Goal: Task Accomplishment & Management: Manage account settings

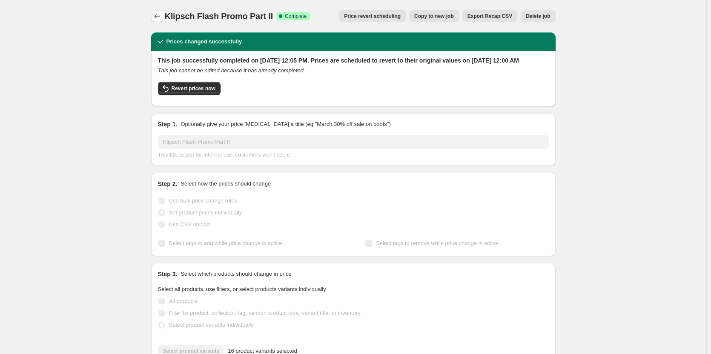
click at [160, 17] on icon "Price change jobs" at bounding box center [157, 16] width 9 height 9
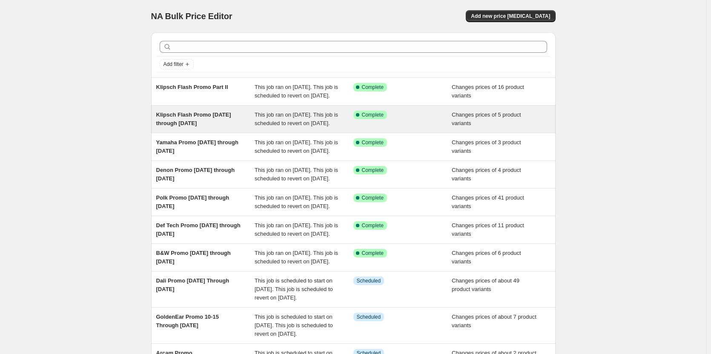
click at [238, 128] on div "Klipsch Flash Promo [DATE] through [DATE]" at bounding box center [205, 119] width 99 height 17
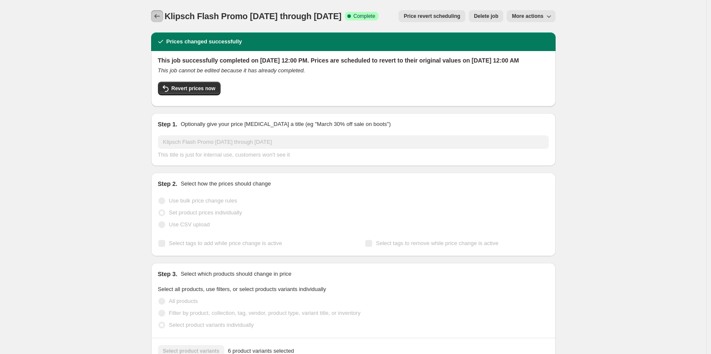
click at [161, 14] on icon "Price change jobs" at bounding box center [157, 16] width 9 height 9
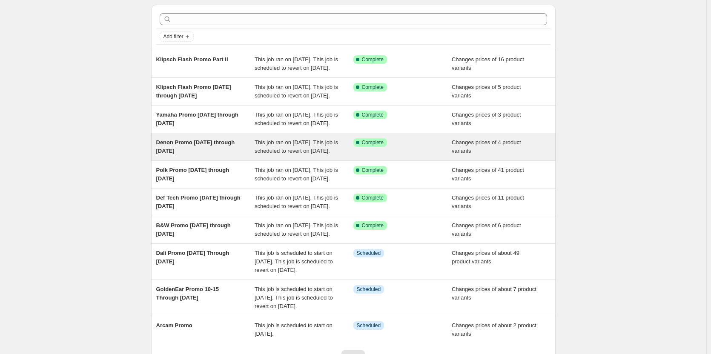
scroll to position [43, 0]
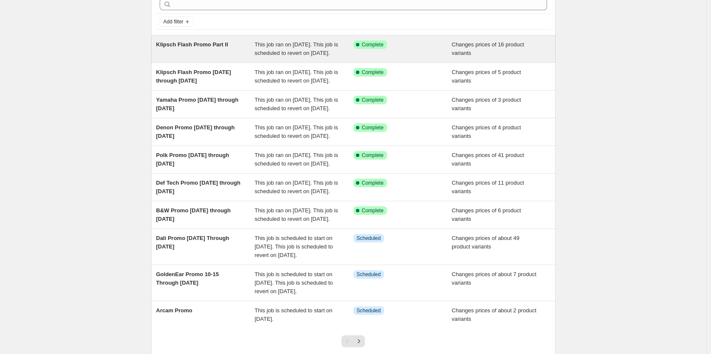
click at [177, 50] on div "Klipsch Flash Promo Part II" at bounding box center [205, 48] width 99 height 17
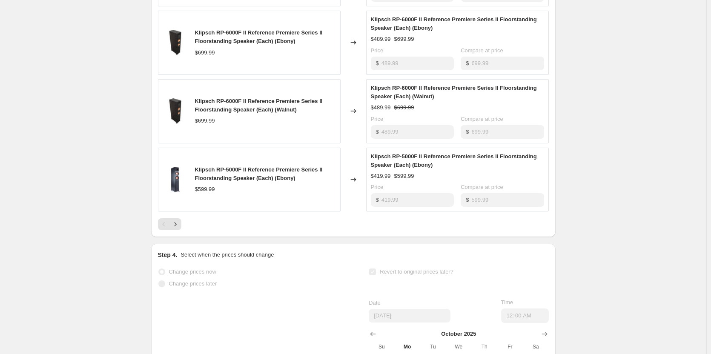
scroll to position [553, 0]
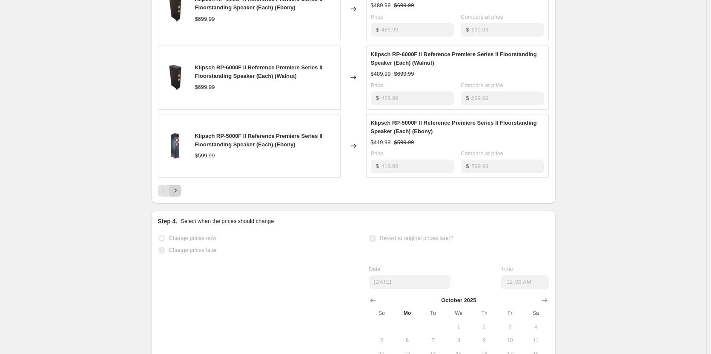
click at [177, 195] on icon "Next" at bounding box center [175, 190] width 9 height 9
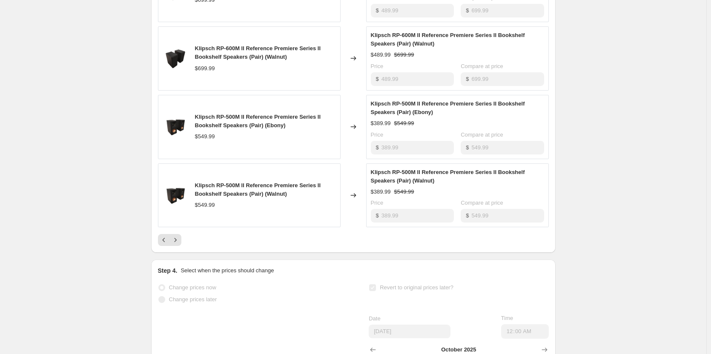
scroll to position [511, 0]
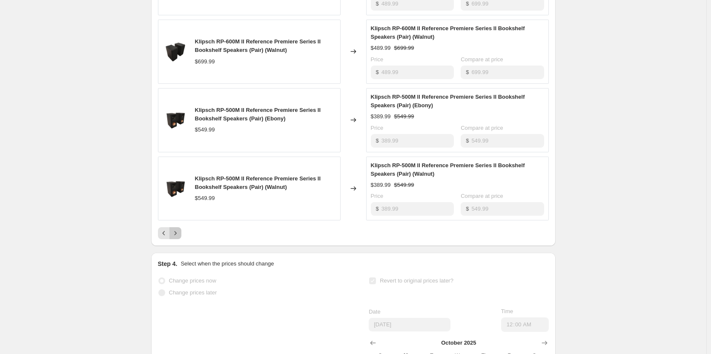
click at [180, 237] on icon "Next" at bounding box center [175, 233] width 9 height 9
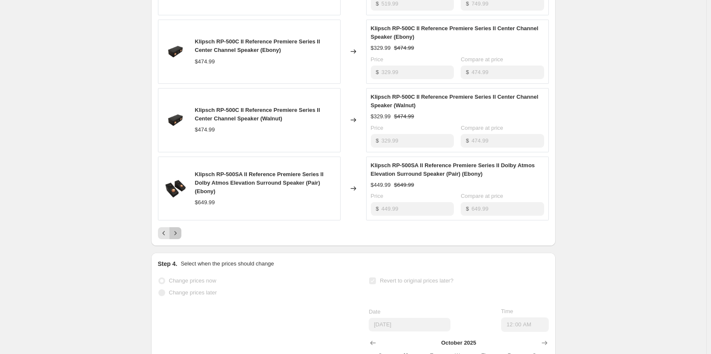
click at [175, 237] on icon "Next" at bounding box center [175, 233] width 9 height 9
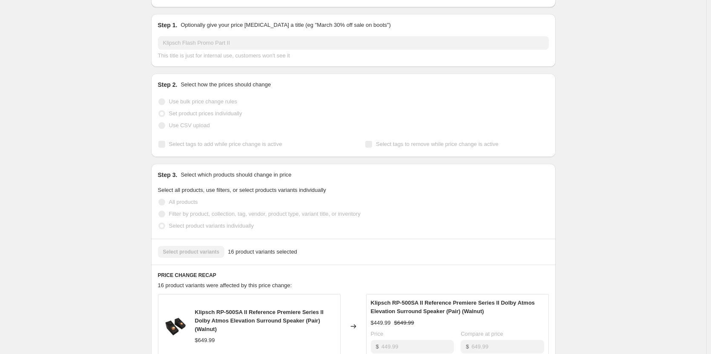
scroll to position [0, 0]
